Goal: Information Seeking & Learning: Learn about a topic

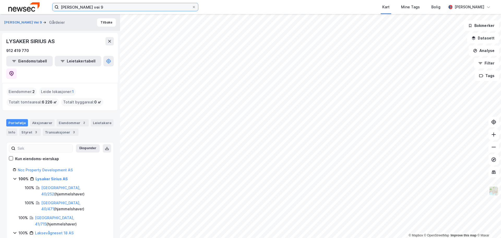
click at [96, 6] on input "[PERSON_NAME] vei 9" at bounding box center [125, 7] width 133 height 8
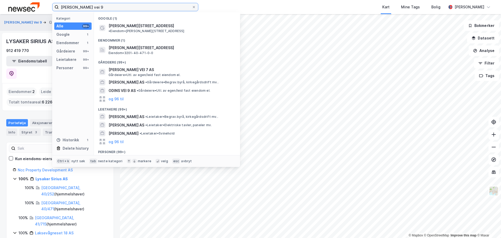
click at [96, 6] on input "[PERSON_NAME] vei 9" at bounding box center [125, 7] width 133 height 8
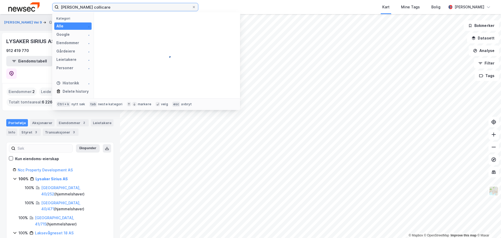
type input "[PERSON_NAME] collicare"
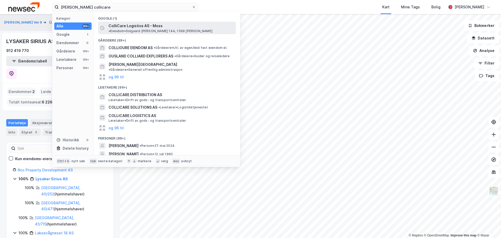
click at [141, 27] on span "ColliCare Logistics AS - Moss" at bounding box center [136, 26] width 54 height 6
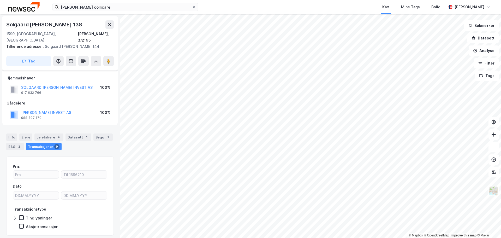
scroll to position [10, 0]
click at [0, 0] on button "[PERSON_NAME] INVEST AS" at bounding box center [0, 0] width 0 height 0
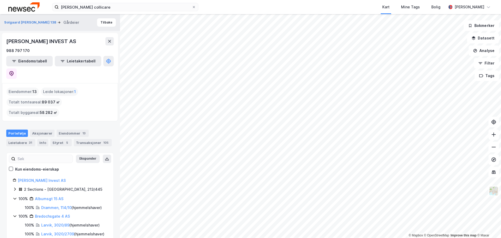
scroll to position [26, 0]
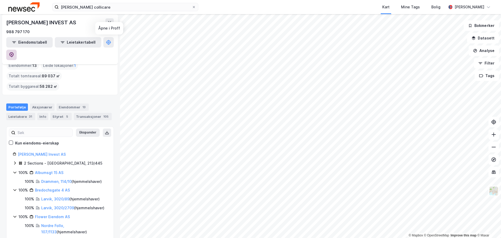
click at [14, 52] on icon at bounding box center [11, 54] width 5 height 5
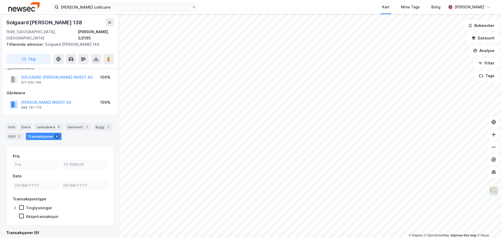
scroll to position [89, 0]
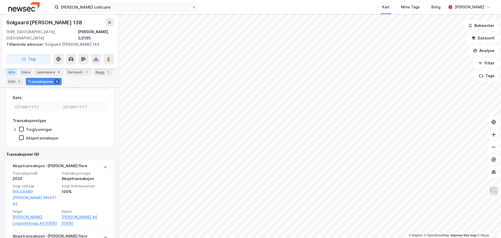
click at [9, 71] on div "Info" at bounding box center [11, 71] width 11 height 7
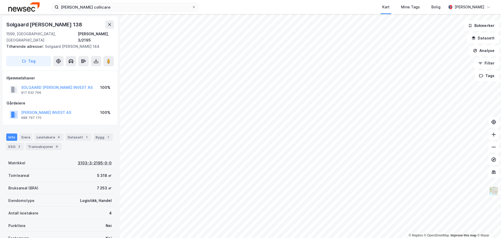
scroll to position [0, 0]
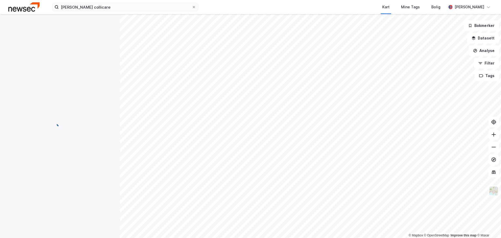
scroll to position [0, 0]
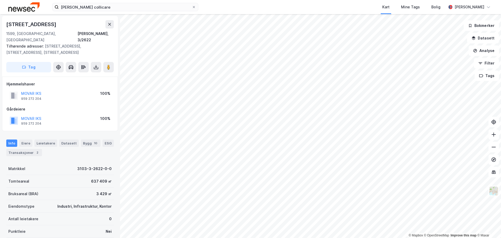
scroll to position [0, 0]
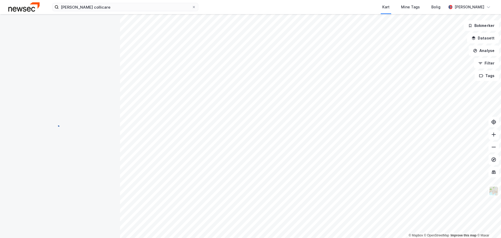
scroll to position [0, 0]
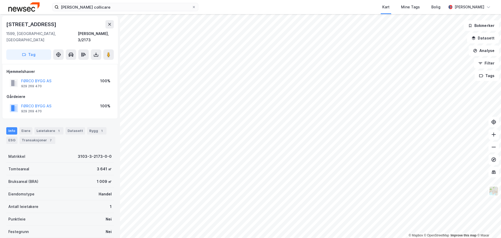
scroll to position [0, 0]
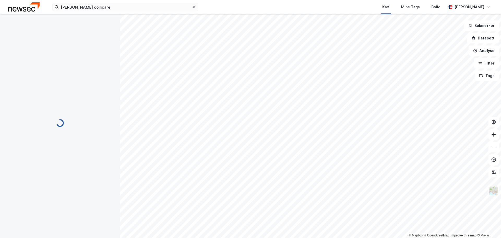
scroll to position [0, 0]
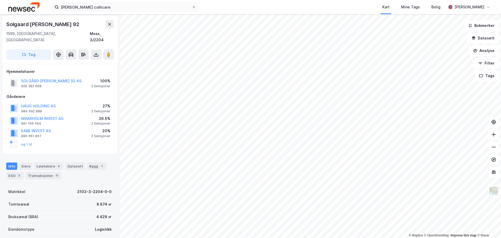
scroll to position [0, 0]
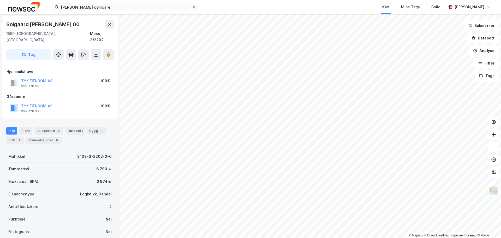
scroll to position [0, 0]
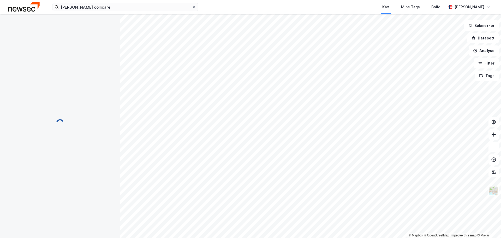
scroll to position [0, 0]
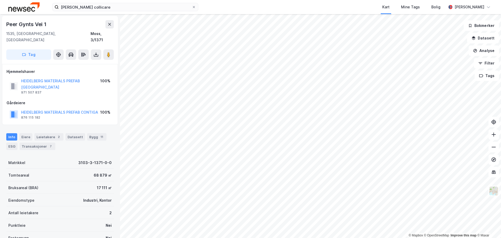
scroll to position [0, 0]
